Goal: Navigation & Orientation: Find specific page/section

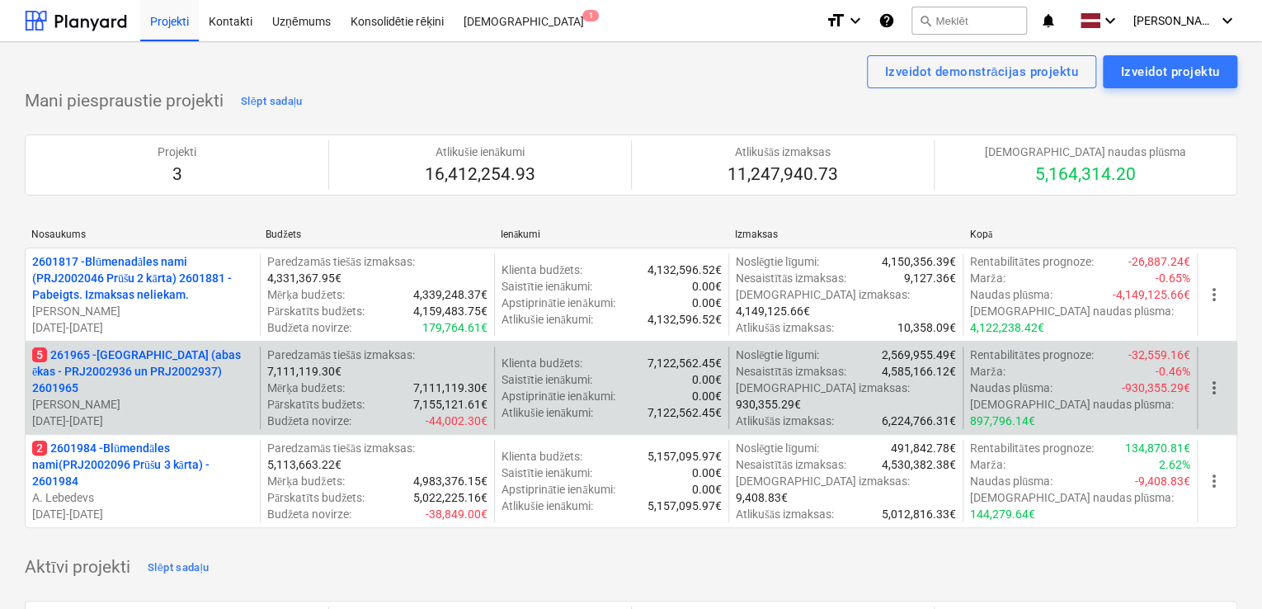
click at [166, 369] on p "5 261965 - [GEOGRAPHIC_DATA] (abas ēkas - PRJ2002936 un PRJ2002937) 2601965" at bounding box center [142, 370] width 221 height 49
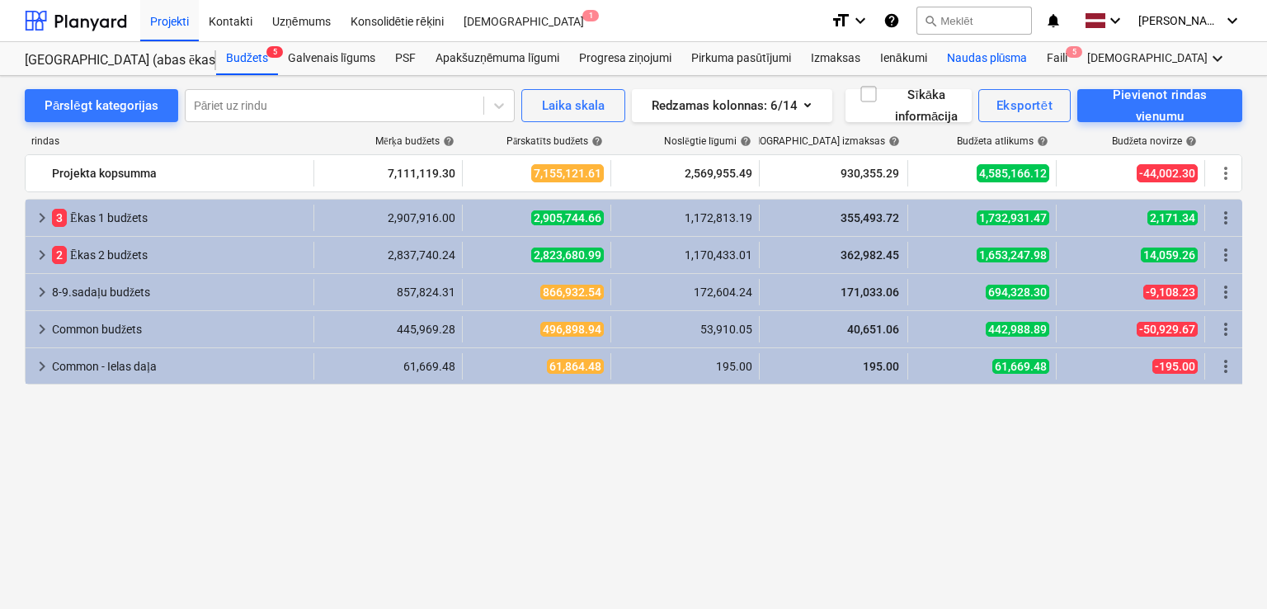
click at [956, 55] on div "Naudas plūsma" at bounding box center [987, 58] width 101 height 33
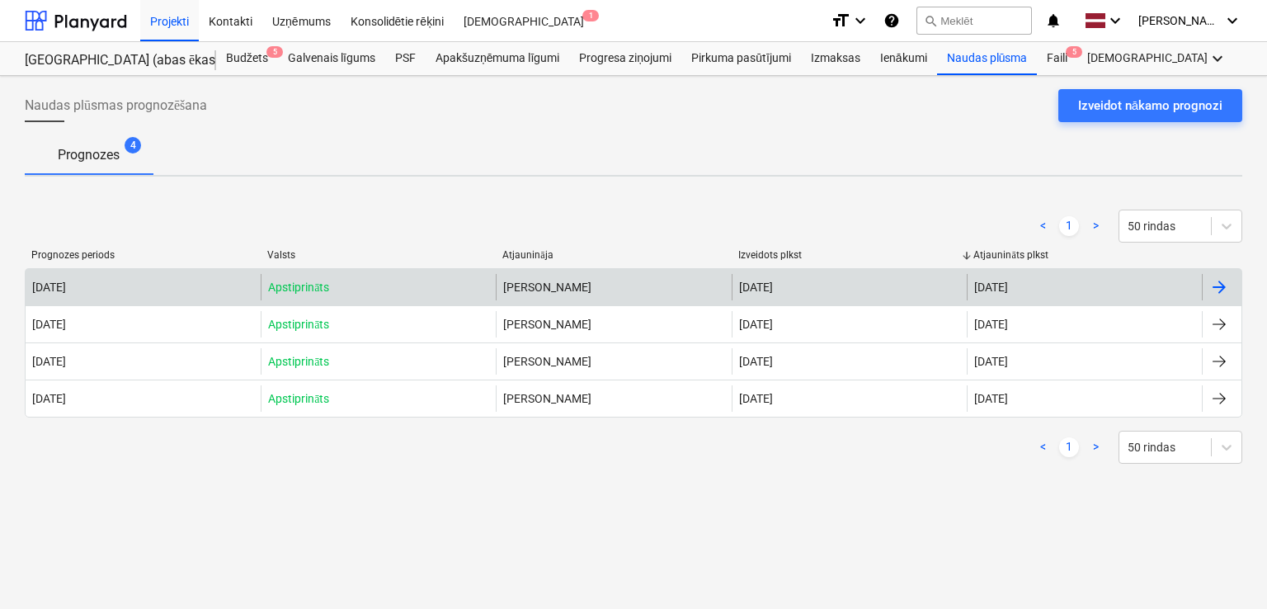
click at [1224, 281] on div at bounding box center [1219, 287] width 20 height 20
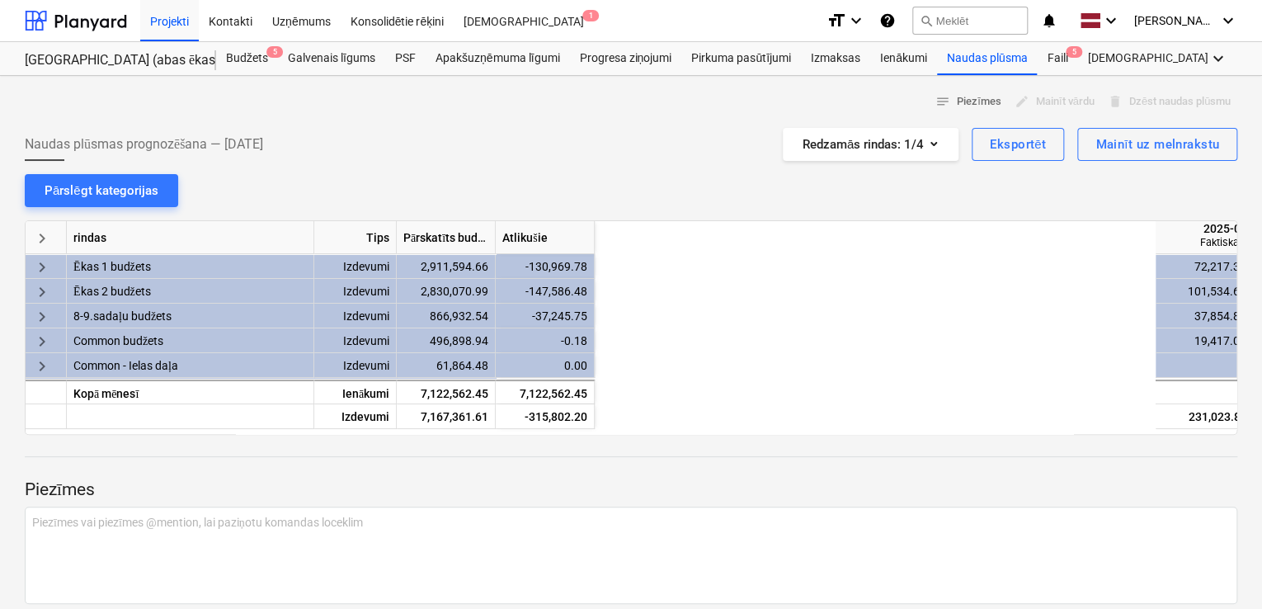
scroll to position [0, 660]
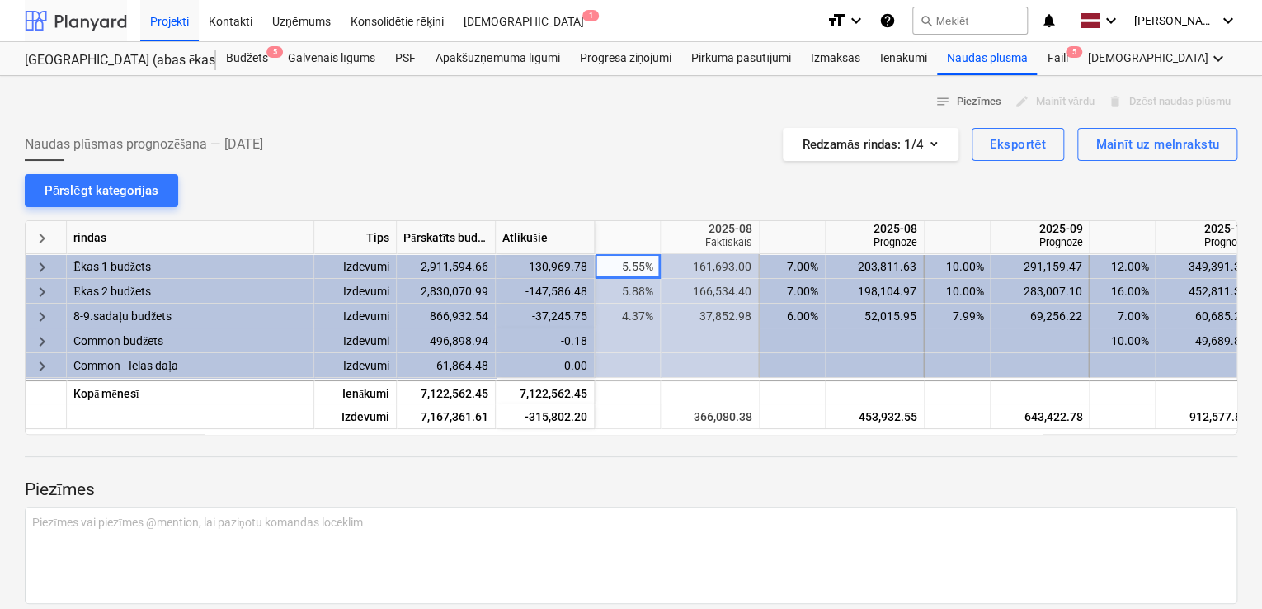
click at [74, 22] on div at bounding box center [76, 20] width 102 height 41
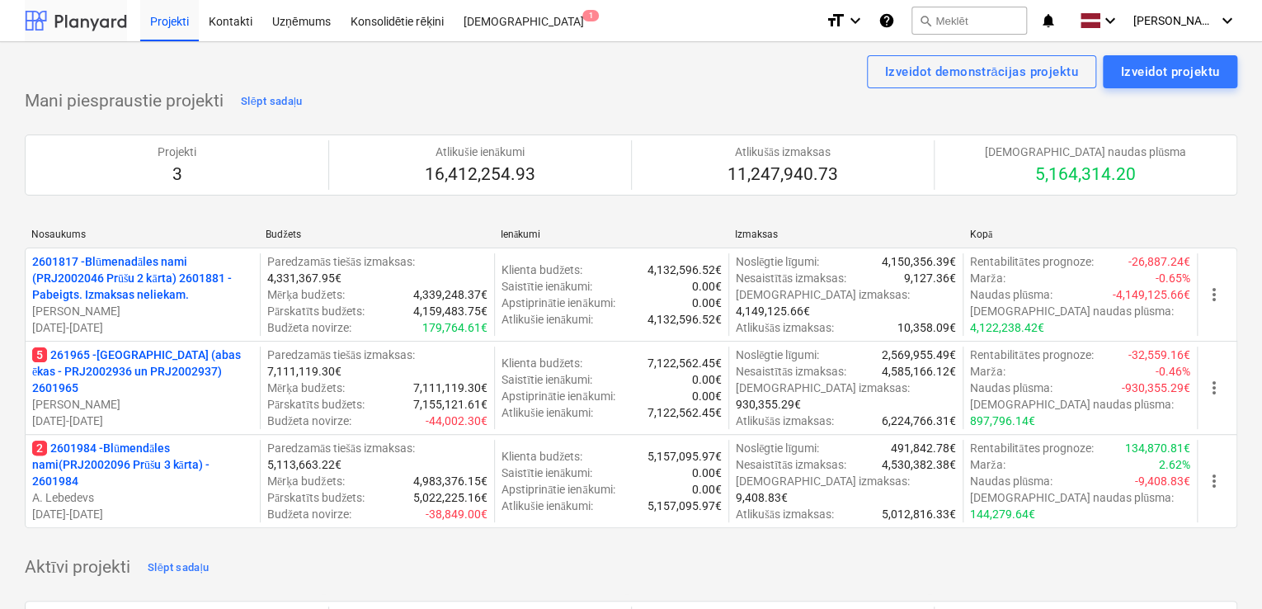
click at [94, 15] on div at bounding box center [76, 20] width 102 height 41
click at [220, 29] on div "Kontakti" at bounding box center [230, 20] width 63 height 42
